Goal: Complete application form

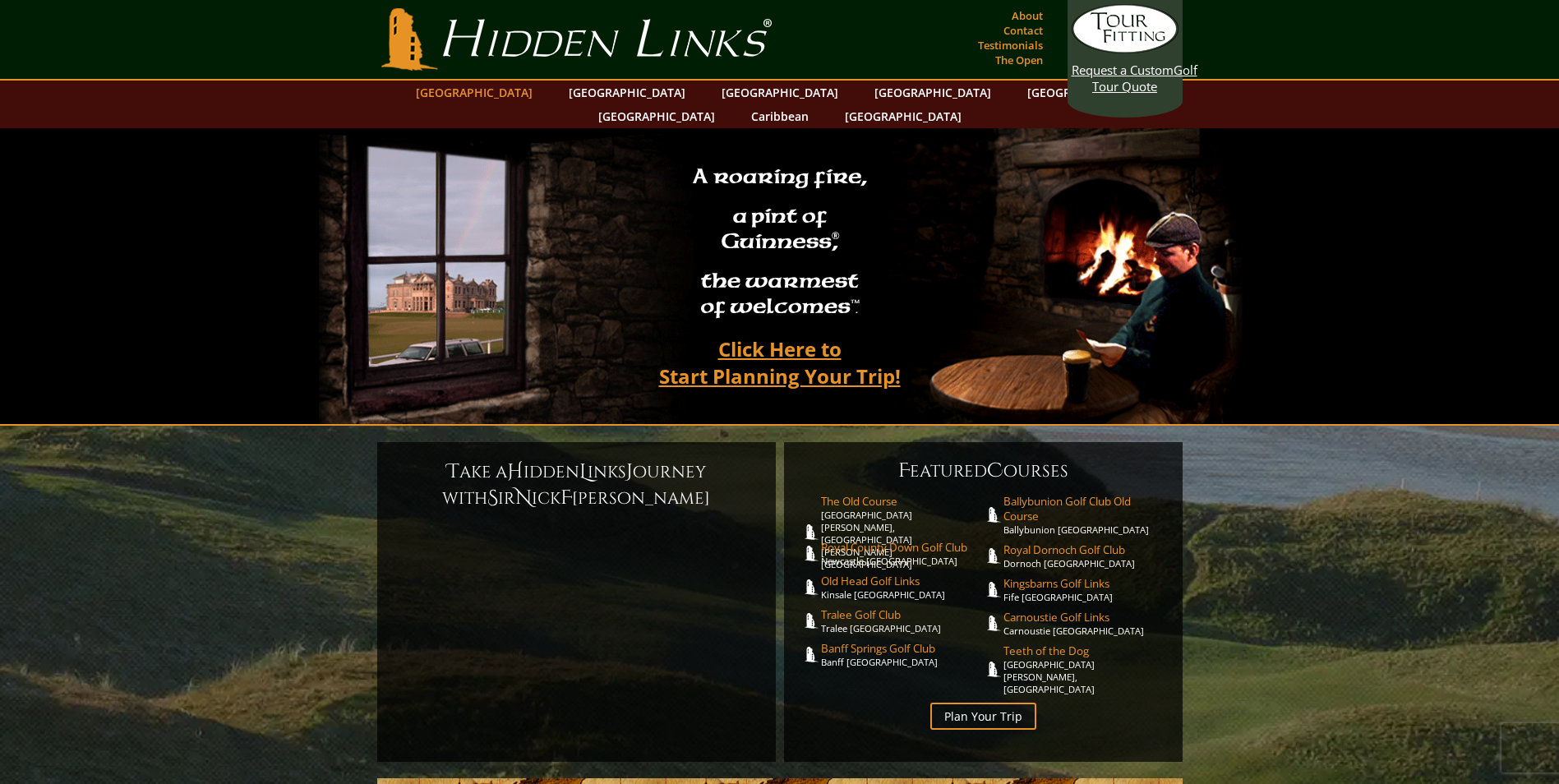
click at [531, 91] on link "[GEOGRAPHIC_DATA]" at bounding box center [474, 93] width 133 height 24
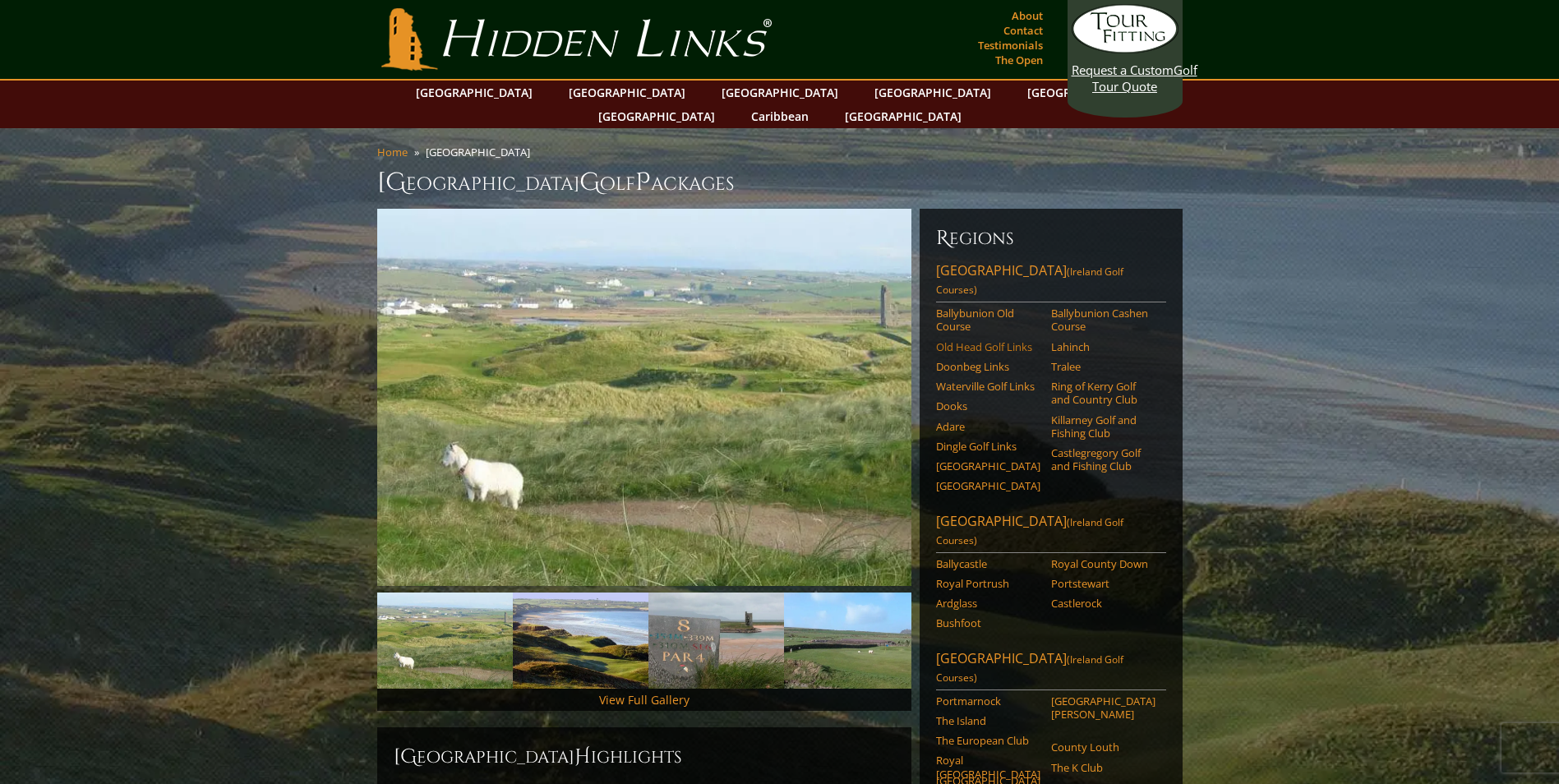
click at [959, 340] on link "Old Head Golf Links" at bounding box center [989, 347] width 105 height 13
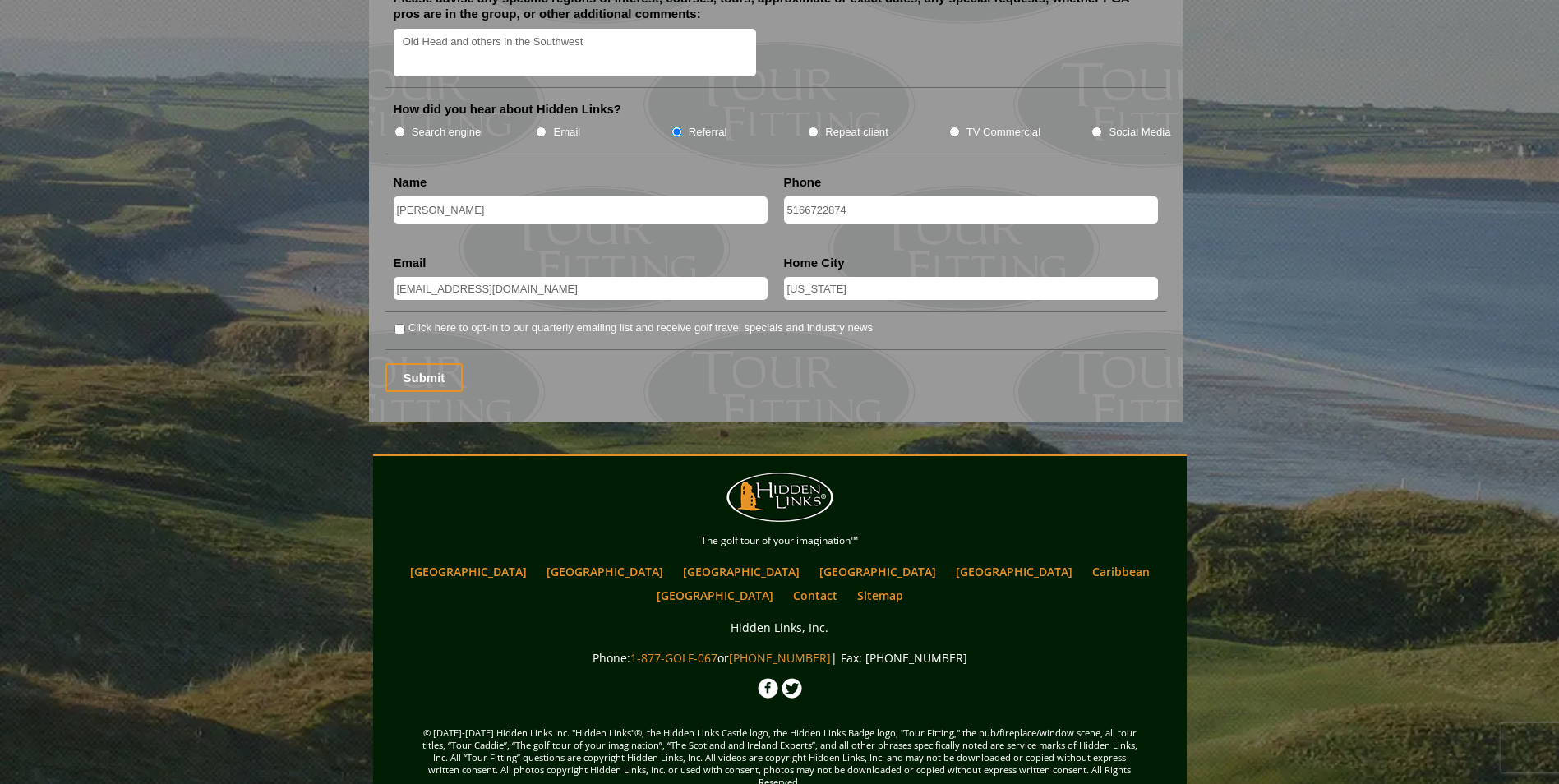
scroll to position [1899, 0]
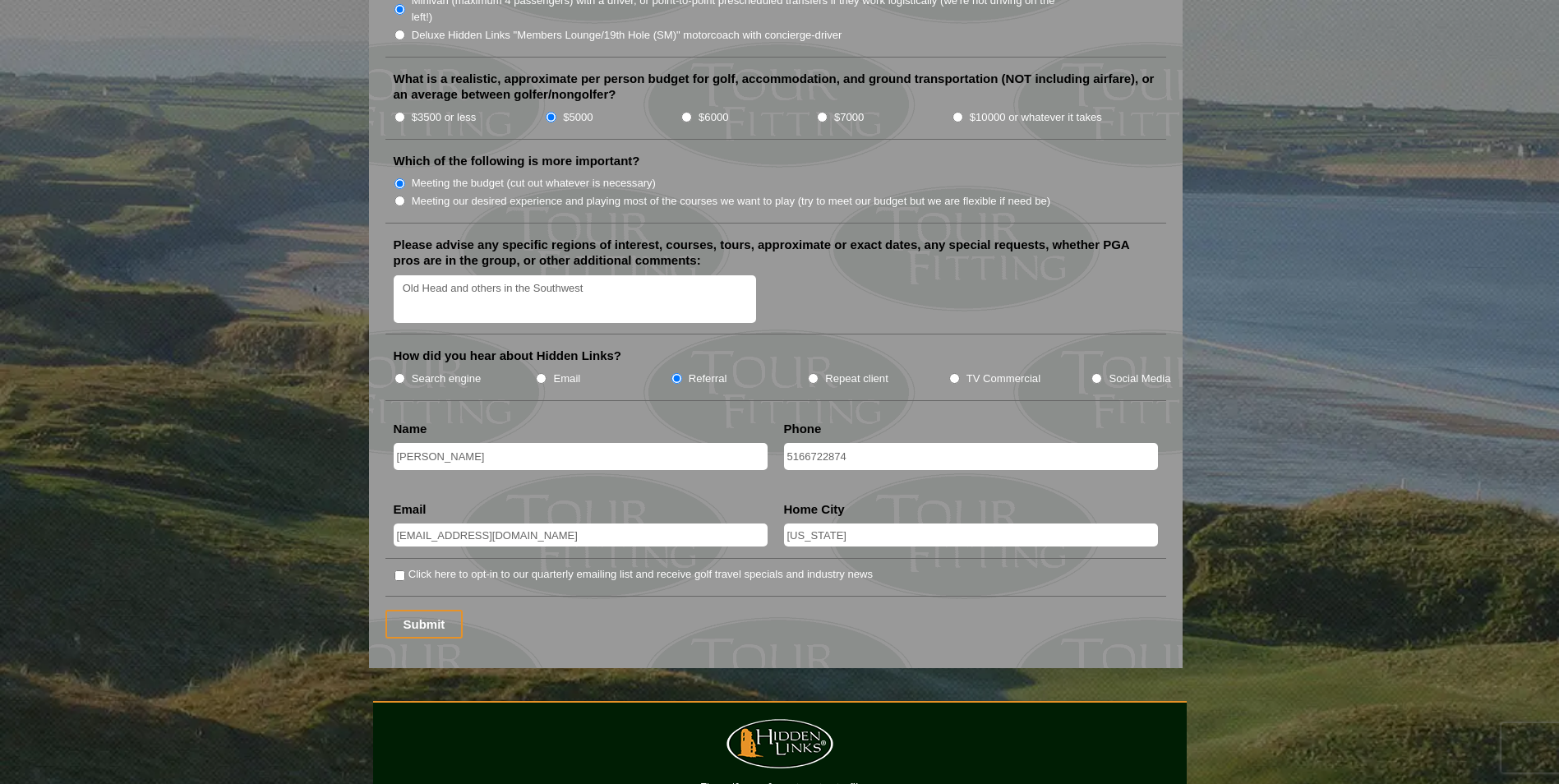
click at [888, 524] on input "New York" at bounding box center [971, 535] width 374 height 23
type input "New York, NY"
click at [426, 610] on input "Submit" at bounding box center [424, 624] width 78 height 28
